Goal: Task Accomplishment & Management: Manage account settings

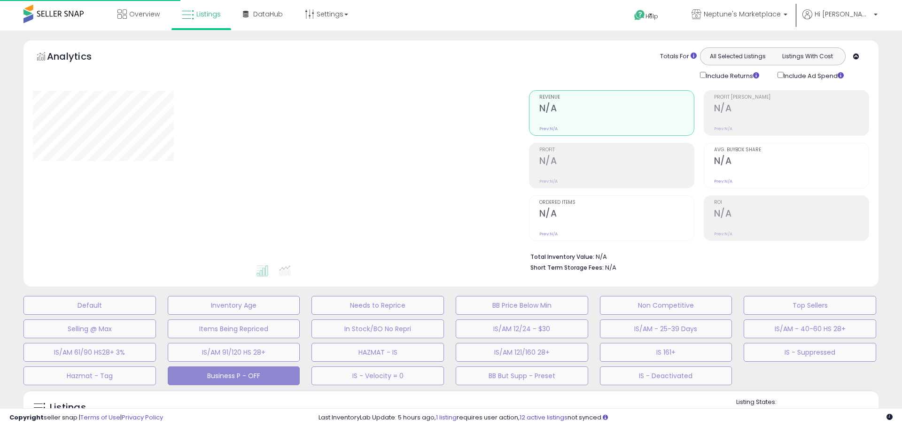
select select "**"
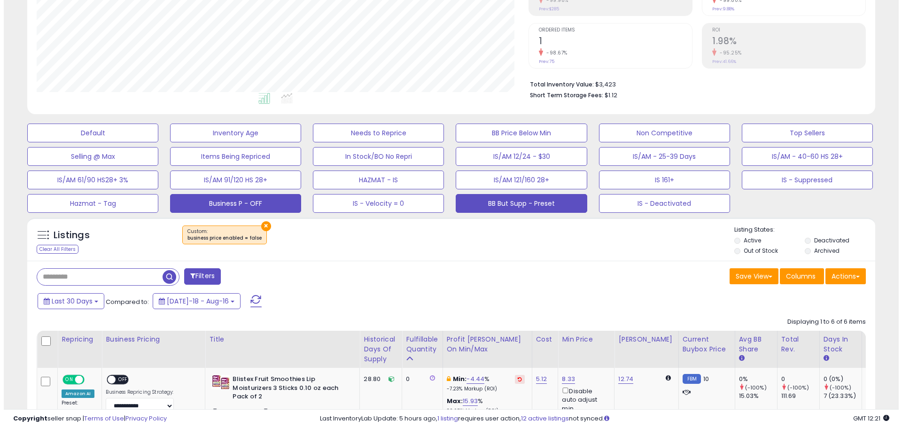
scroll to position [188, 0]
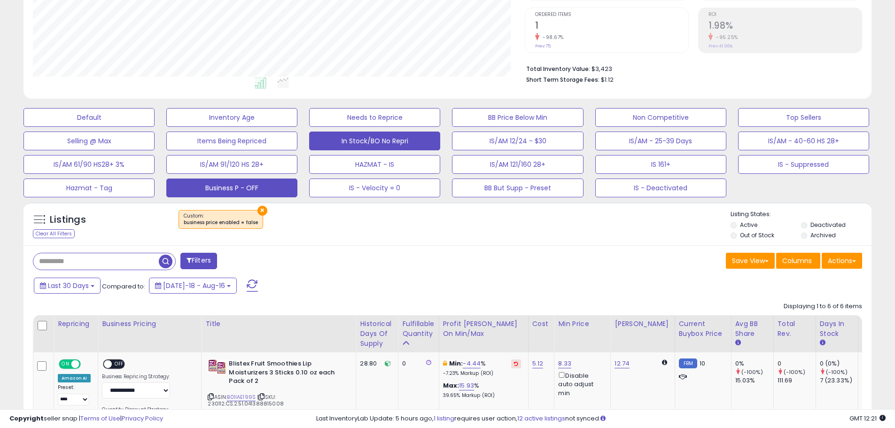
click at [418, 141] on button "In Stock/BO No Repri" at bounding box center [374, 141] width 131 height 19
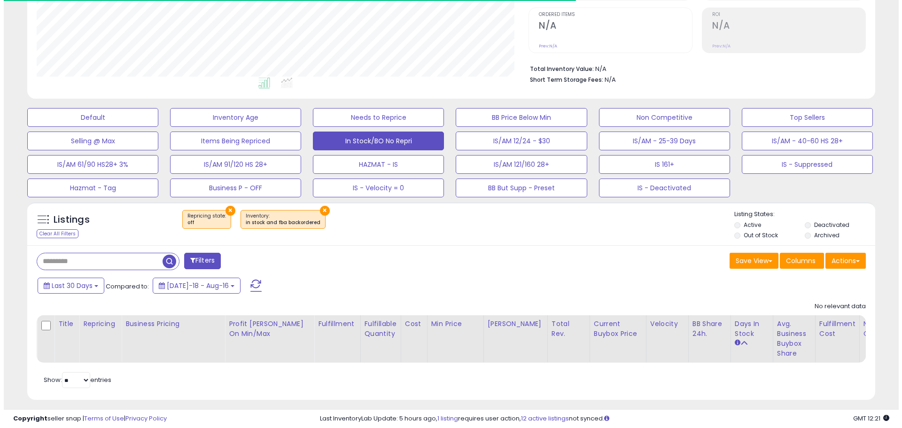
scroll to position [193, 492]
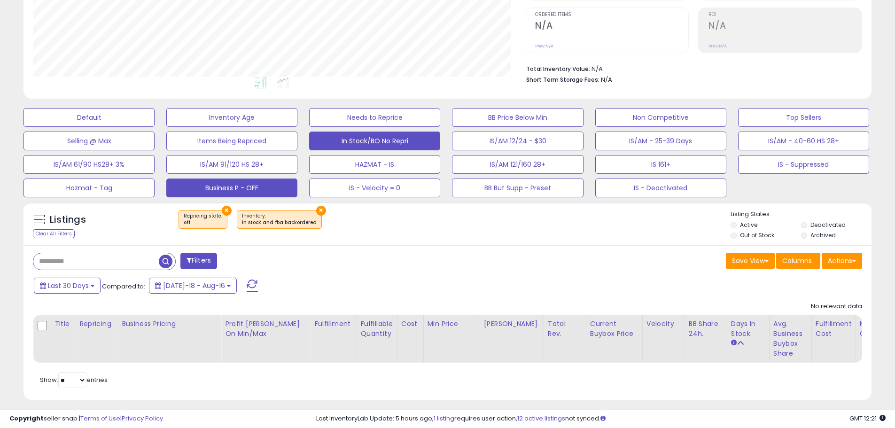
click at [249, 188] on button "Business P - OFF" at bounding box center [231, 187] width 131 height 19
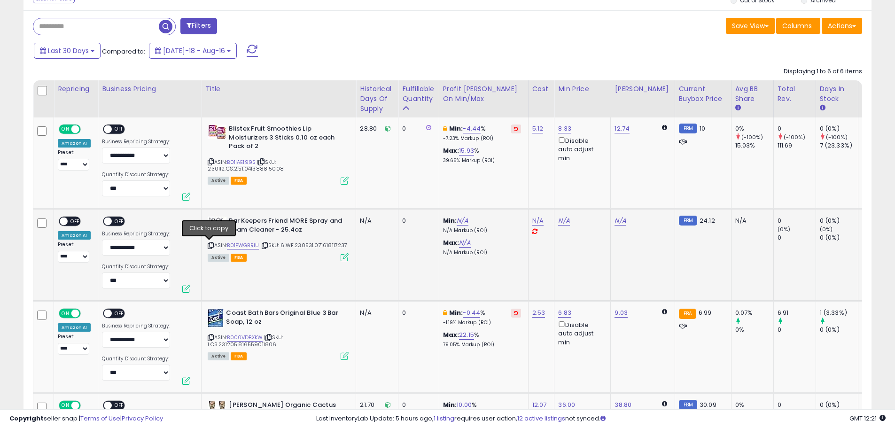
click at [209, 245] on icon at bounding box center [211, 245] width 6 height 5
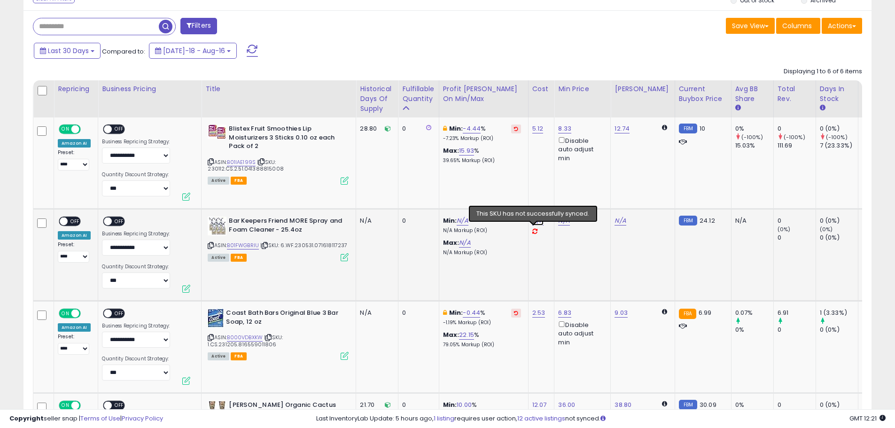
click at [534, 221] on link "N/A" at bounding box center [537, 220] width 11 height 9
type input "*****"
click button "submit" at bounding box center [563, 197] width 16 height 14
click at [113, 218] on span "OFF" at bounding box center [119, 221] width 15 height 8
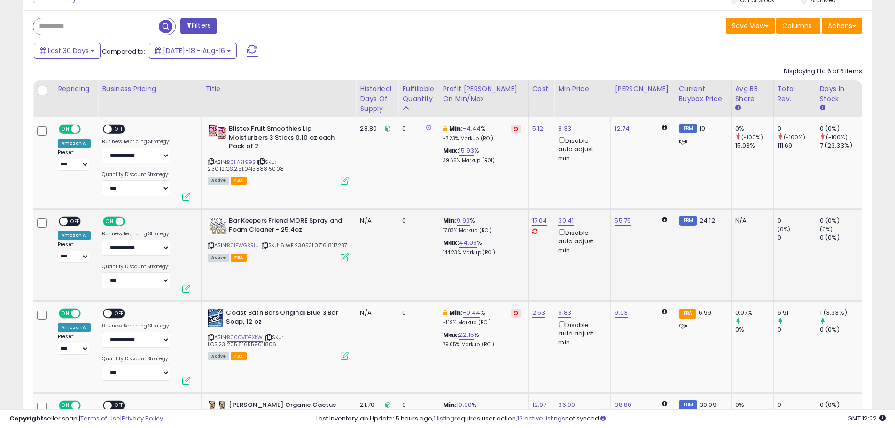
click at [76, 220] on span "OFF" at bounding box center [75, 221] width 15 height 8
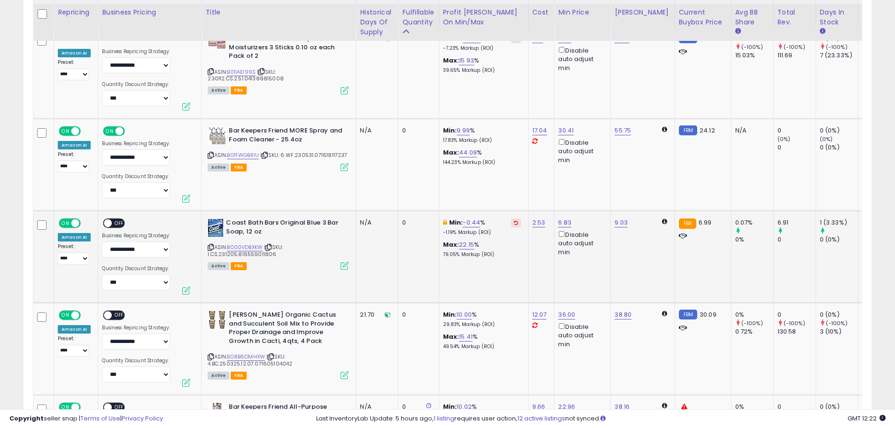
scroll to position [517, 0]
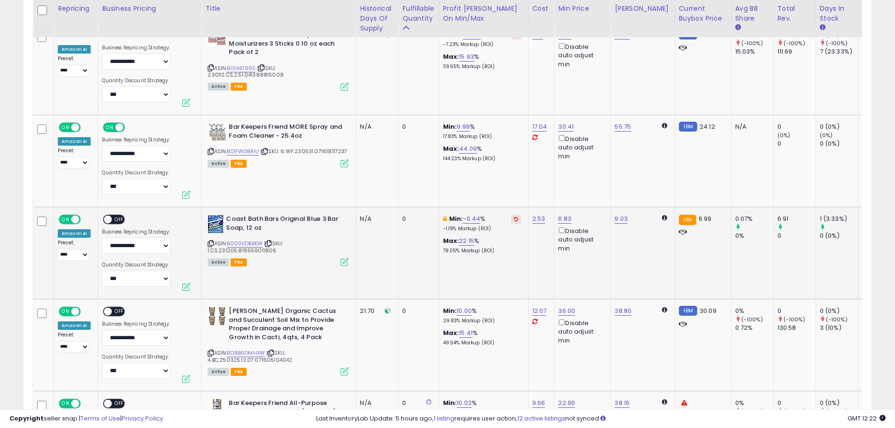
click at [119, 220] on span "OFF" at bounding box center [119, 220] width 15 height 8
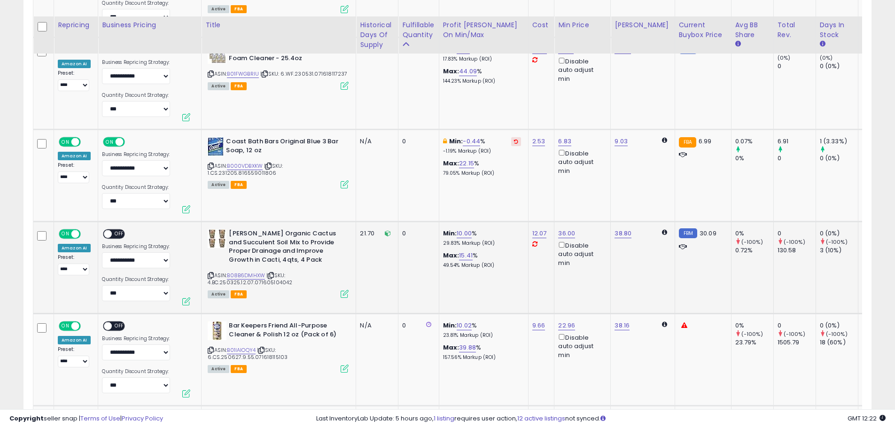
scroll to position [611, 0]
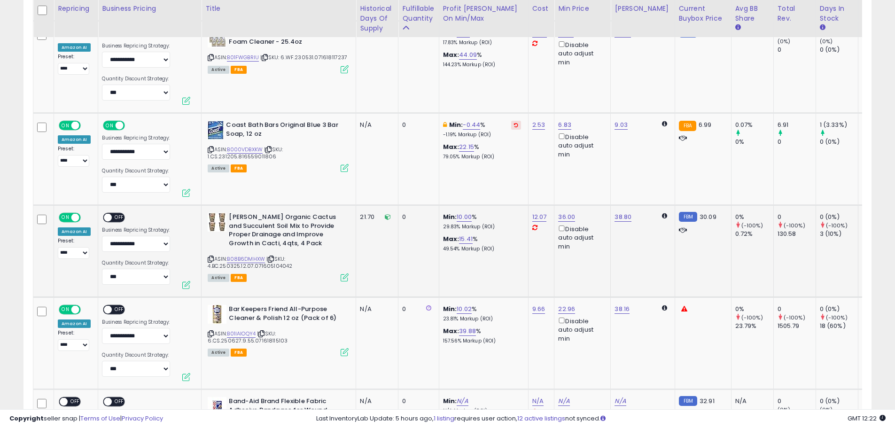
click at [116, 215] on span "OFF" at bounding box center [119, 218] width 15 height 8
click at [117, 309] on span "OFF" at bounding box center [119, 310] width 15 height 8
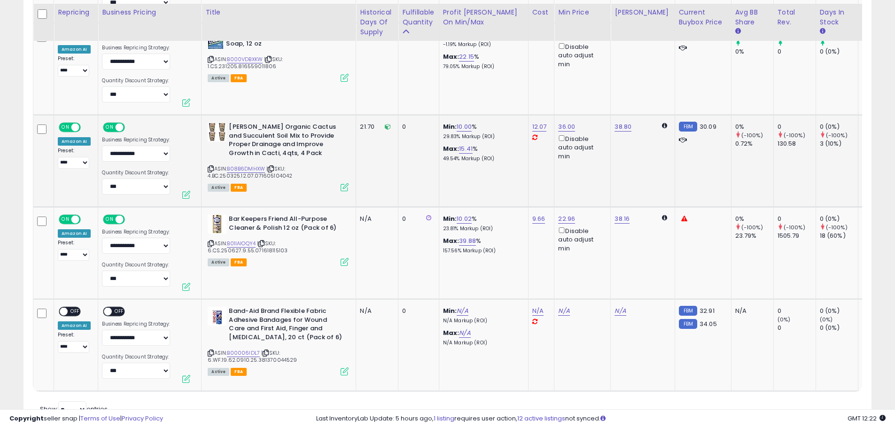
scroll to position [705, 0]
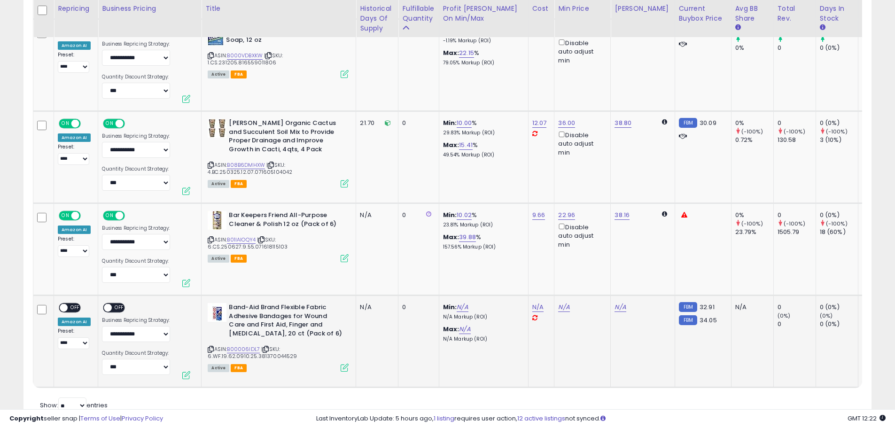
click at [70, 308] on span "OFF" at bounding box center [75, 308] width 15 height 8
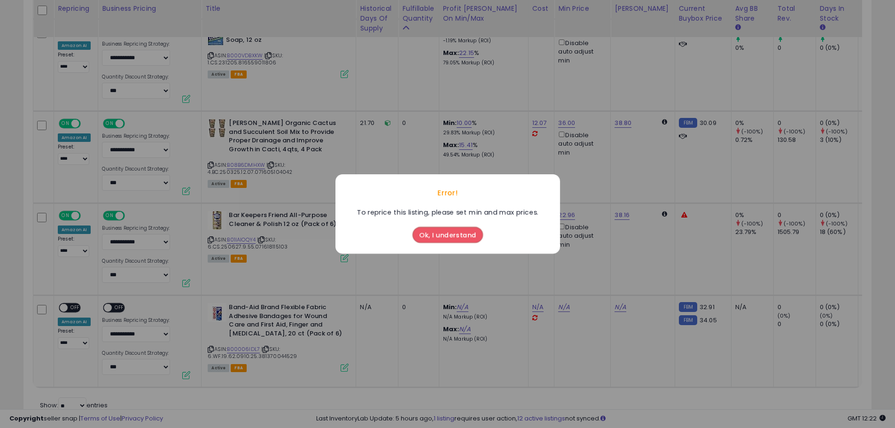
click at [432, 231] on button "Ok, I understand" at bounding box center [447, 235] width 70 height 16
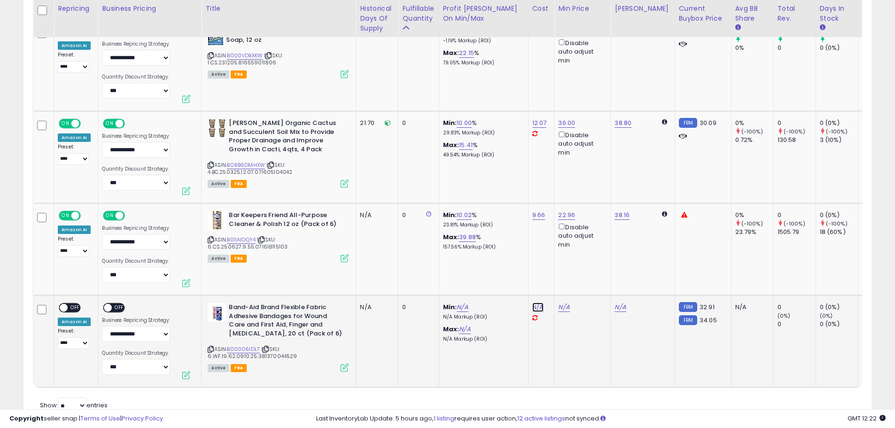
click at [532, 305] on link "N/A" at bounding box center [537, 306] width 11 height 9
type input "*****"
click button "submit" at bounding box center [563, 283] width 16 height 14
click at [118, 309] on span "OFF" at bounding box center [119, 308] width 15 height 8
click at [70, 306] on span "OFF" at bounding box center [75, 308] width 15 height 8
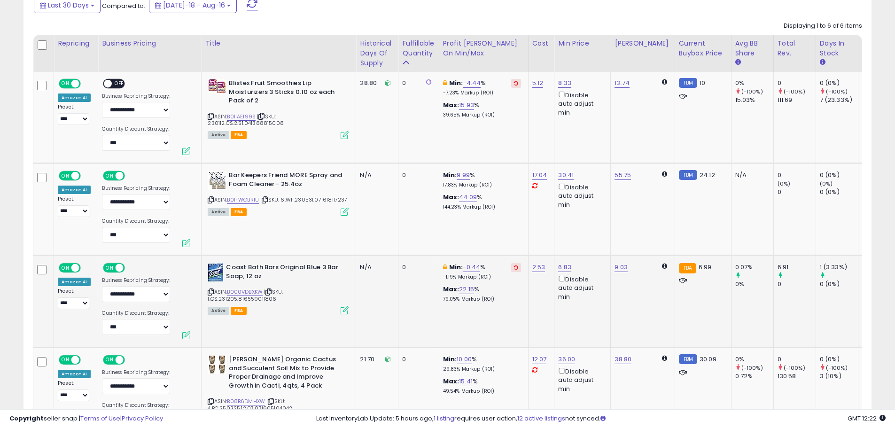
scroll to position [423, 0]
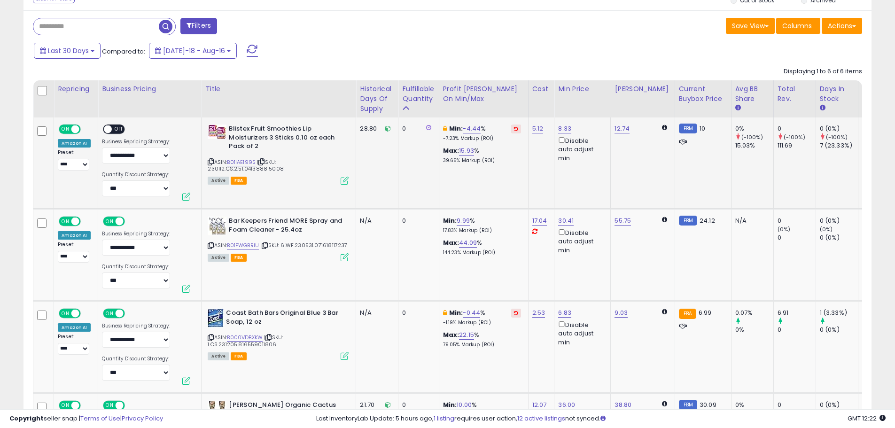
click at [112, 129] on span "OFF" at bounding box center [119, 129] width 15 height 8
click at [473, 128] on link "-4.44" at bounding box center [472, 128] width 18 height 9
drag, startPoint x: 437, startPoint y: 98, endPoint x: 403, endPoint y: 100, distance: 33.9
click at [403, 100] on input "*****" at bounding box center [445, 96] width 84 height 16
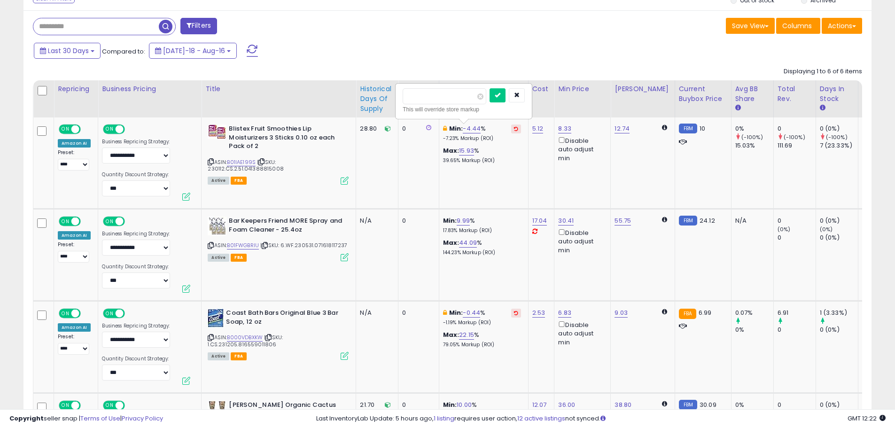
type input "*"
click button "submit" at bounding box center [497, 95] width 16 height 14
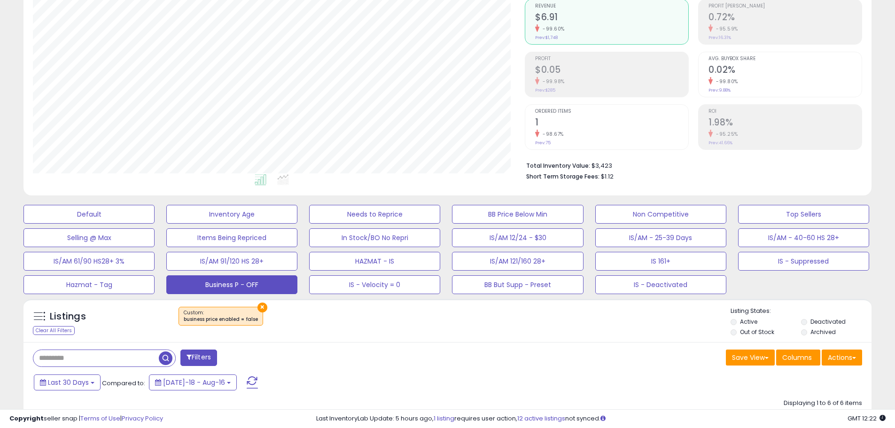
scroll to position [86, 0]
